Goal: Transaction & Acquisition: Book appointment/travel/reservation

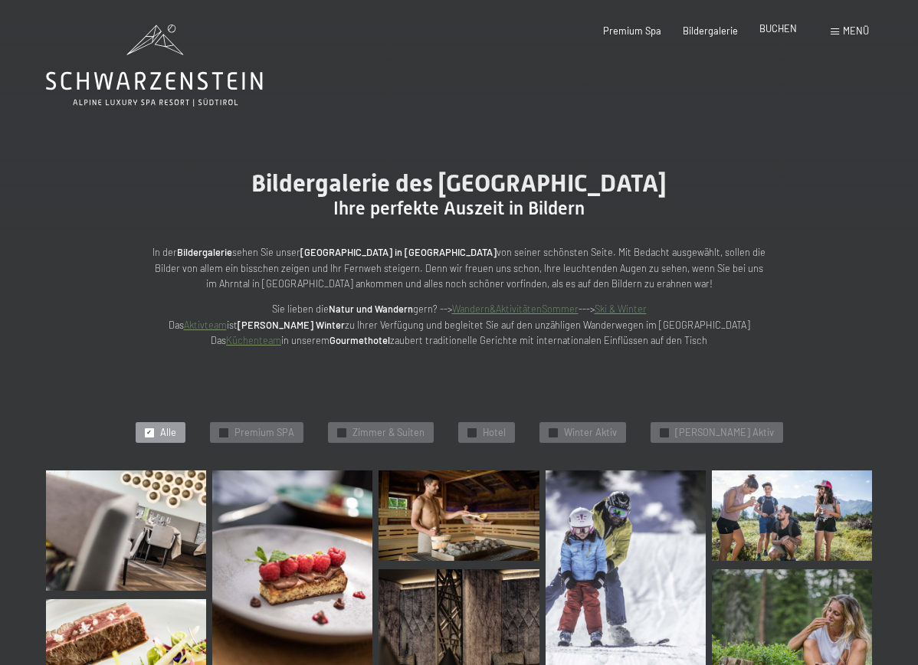
click at [790, 27] on span "BUCHEN" at bounding box center [779, 28] width 38 height 12
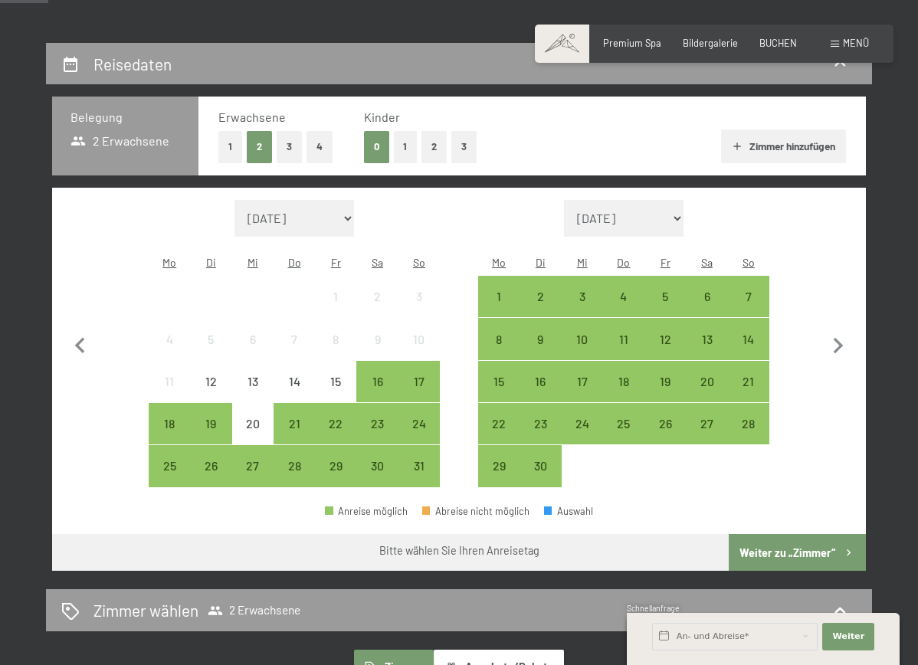
scroll to position [269, 0]
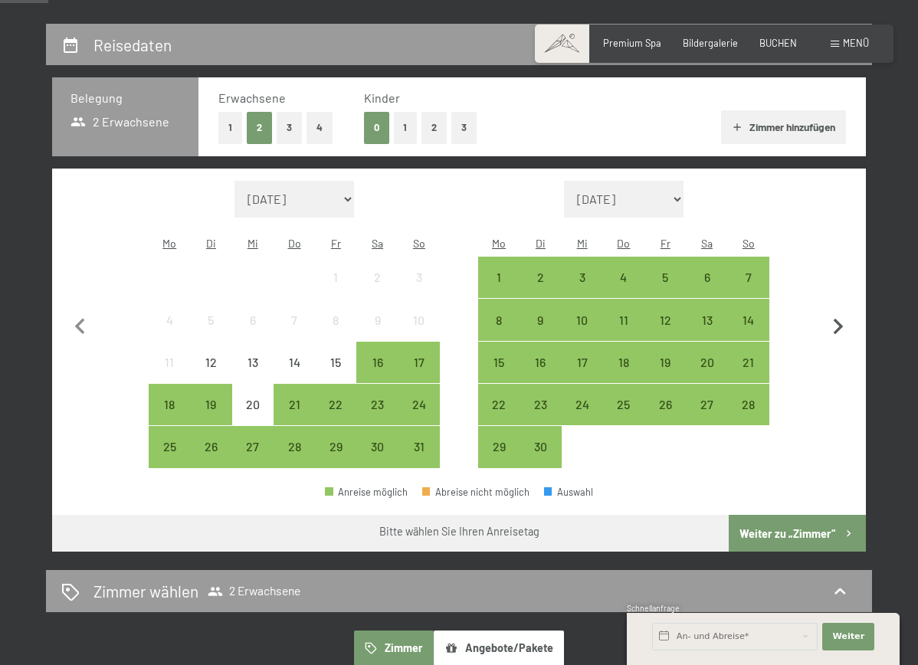
click at [848, 315] on icon "button" at bounding box center [839, 327] width 32 height 32
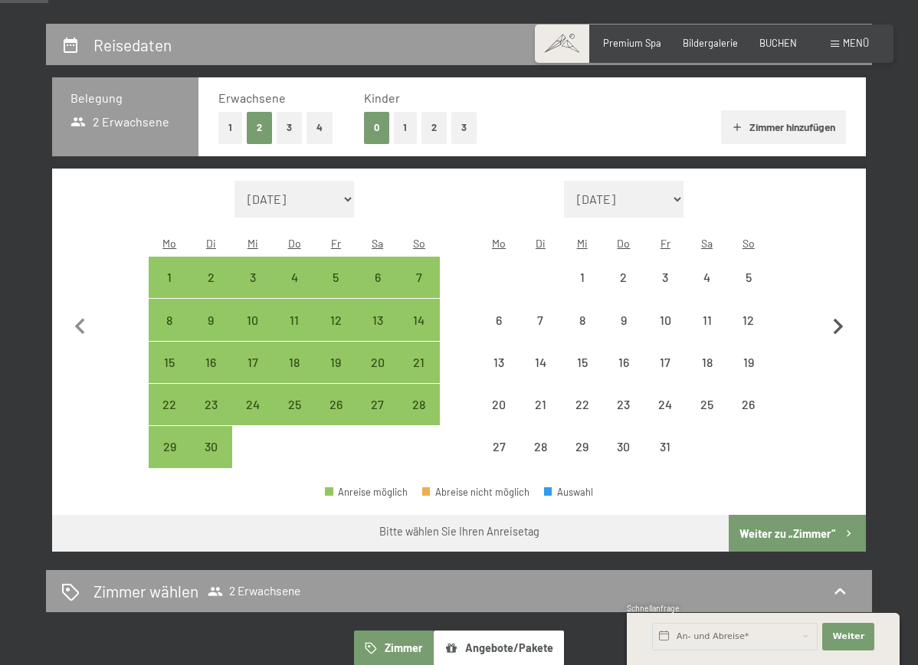
select select "2025-09-01"
select select "2025-10-01"
click at [843, 319] on icon "button" at bounding box center [838, 327] width 10 height 16
click at [842, 319] on icon "button" at bounding box center [838, 327] width 10 height 16
select select "2025-11-01"
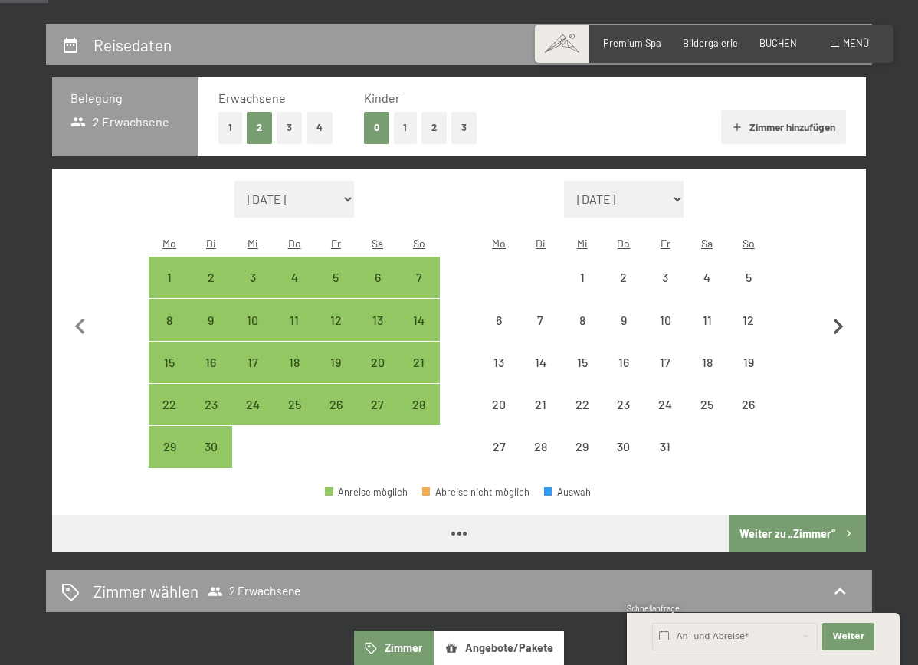
select select "2025-12-01"
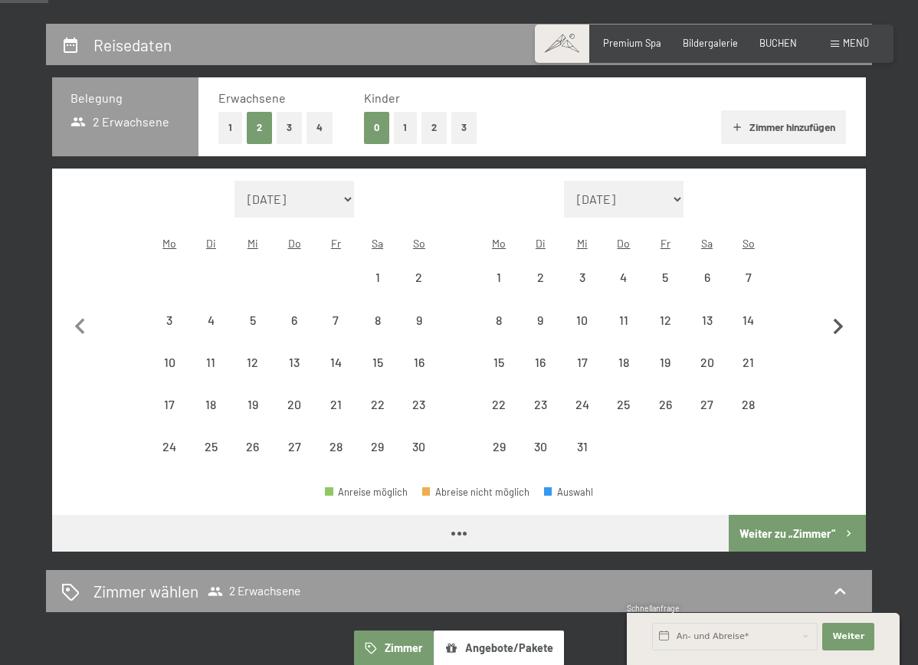
select select "2025-11-01"
select select "2025-12-01"
click at [843, 319] on icon "button" at bounding box center [838, 327] width 10 height 16
select select "2025-12-01"
select select "2026-01-01"
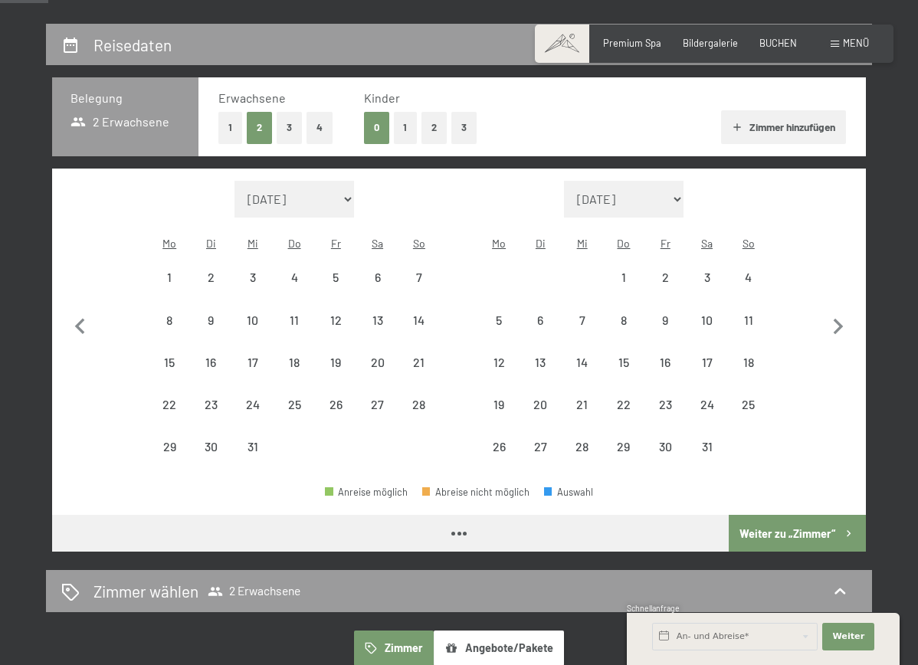
select select "2025-12-01"
select select "2026-01-01"
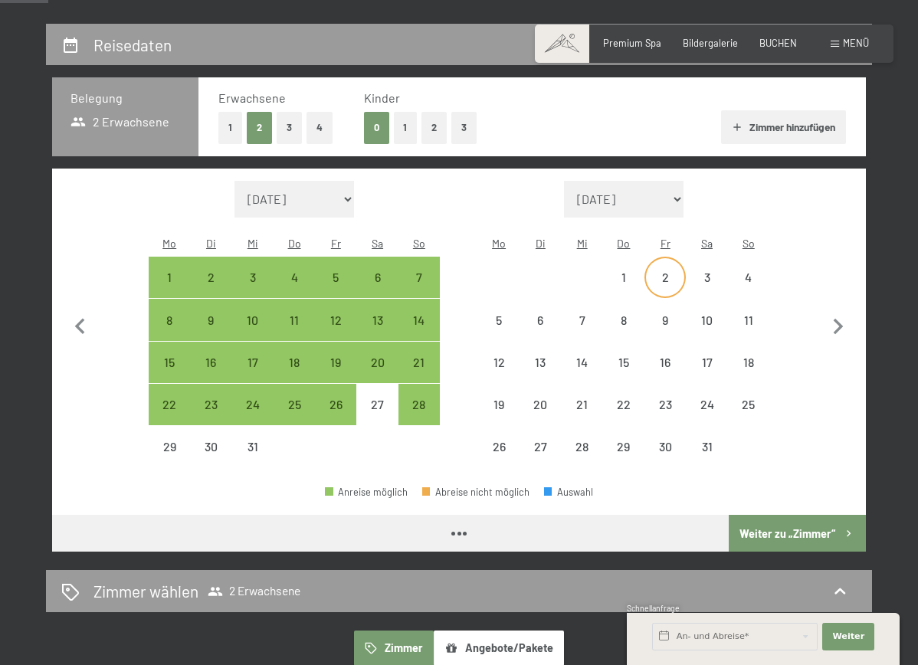
select select "2025-12-01"
select select "2026-01-01"
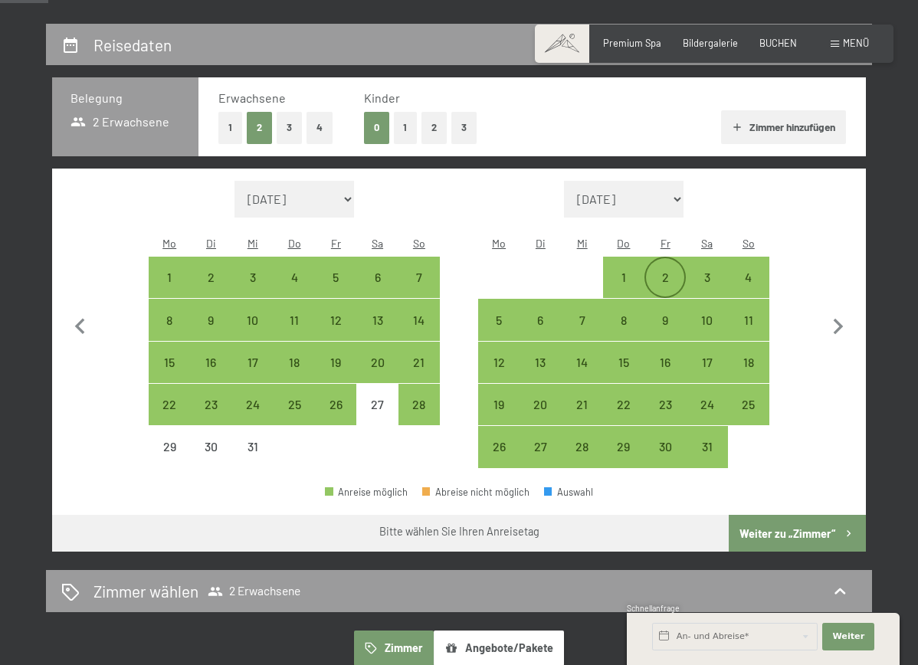
click at [672, 271] on div "2" at bounding box center [665, 290] width 38 height 38
select select "2025-12-01"
select select "2026-01-01"
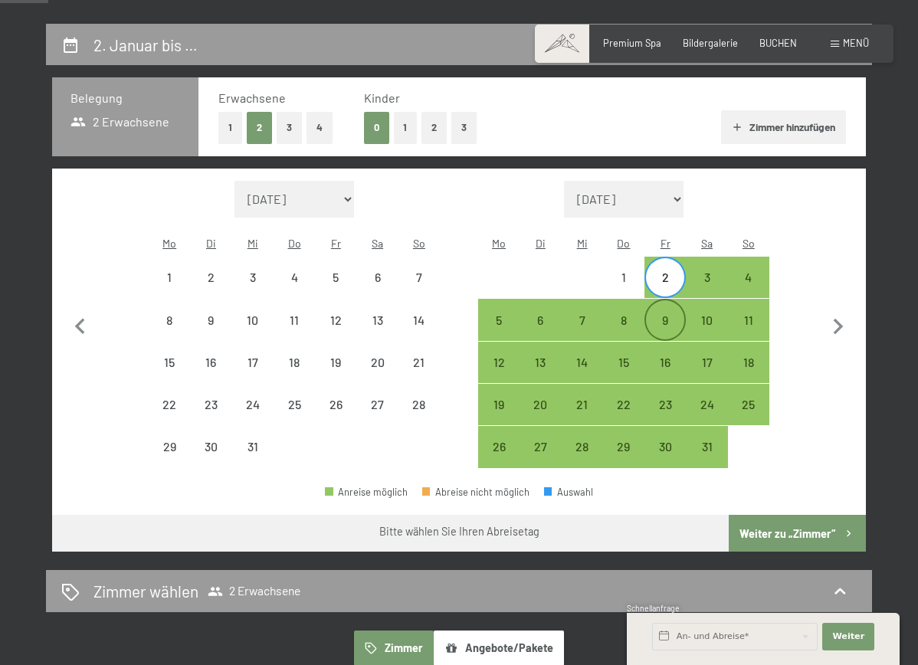
click at [671, 314] on div "9" at bounding box center [665, 333] width 38 height 38
select select "2025-12-01"
select select "2026-01-01"
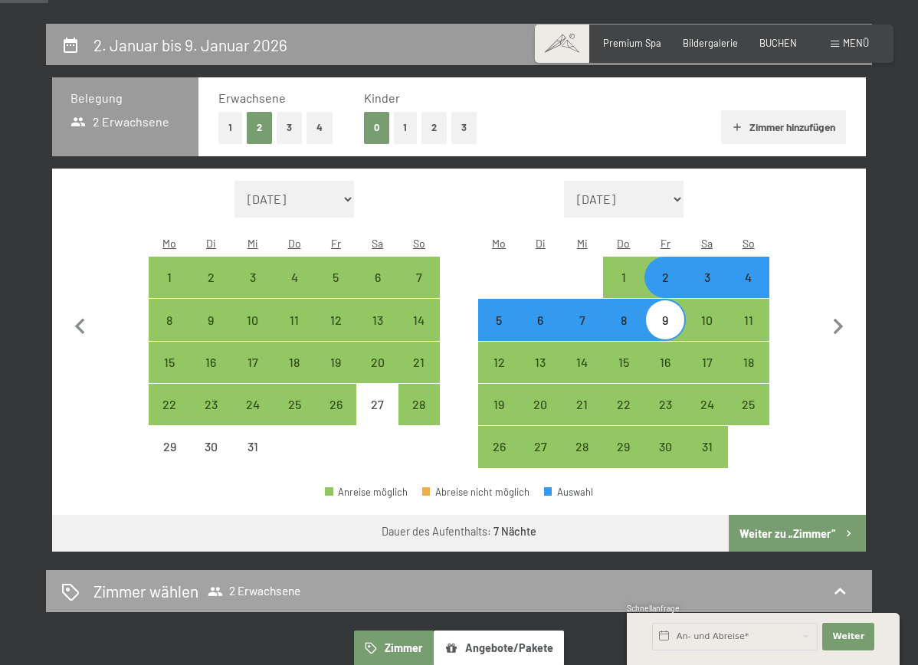
click at [774, 515] on button "Weiter zu „Zimmer“" at bounding box center [797, 533] width 137 height 37
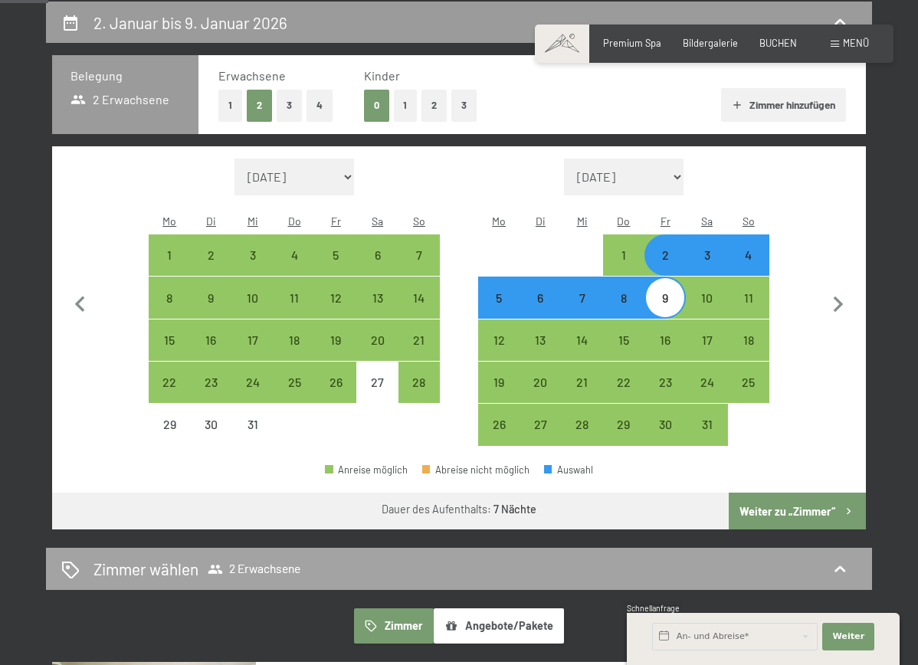
select select "2025-12-01"
select select "2026-01-01"
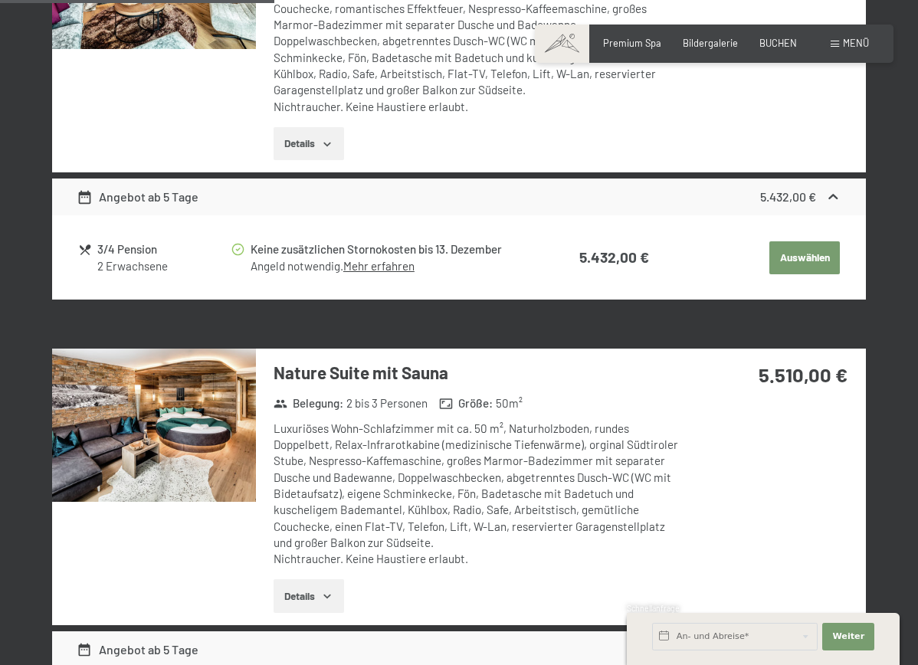
scroll to position [1532, 0]
